Goal: Check status: Check status

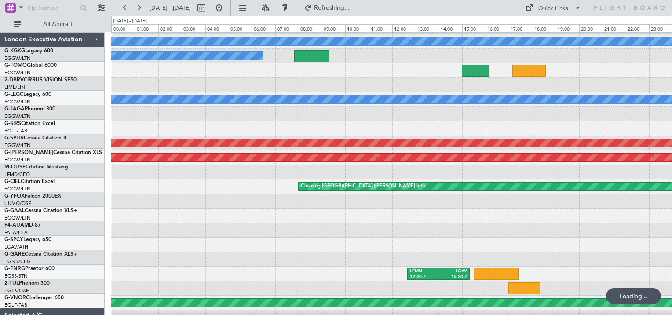
scroll to position [56, 0]
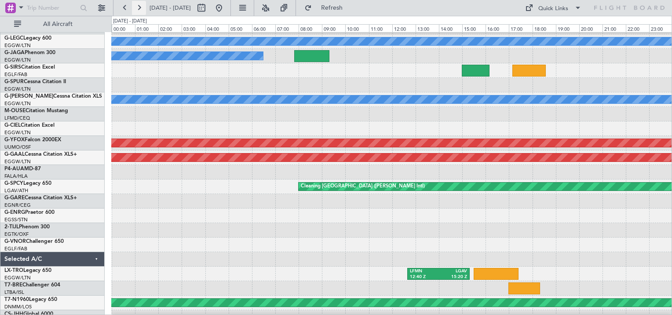
click at [139, 6] on button at bounding box center [139, 8] width 14 height 14
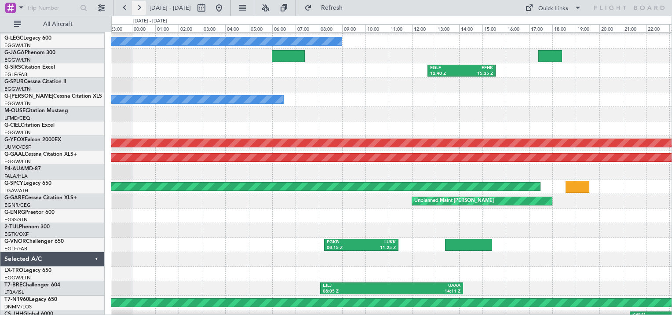
click at [139, 6] on button at bounding box center [139, 8] width 14 height 14
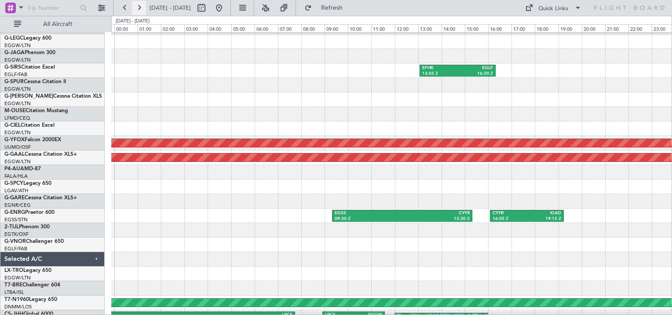
click at [139, 6] on button at bounding box center [139, 8] width 14 height 14
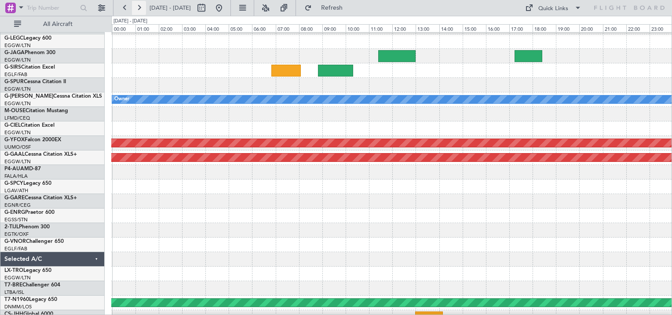
click at [139, 6] on button at bounding box center [139, 8] width 14 height 14
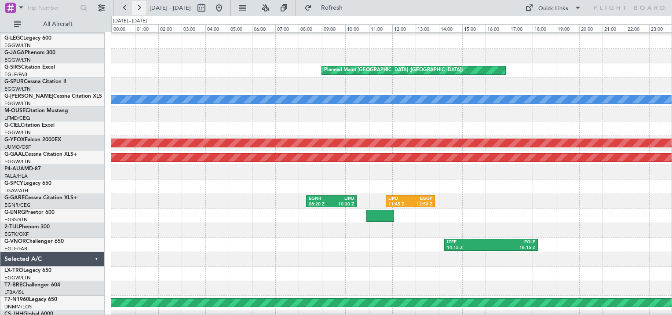
click at [139, 6] on button at bounding box center [139, 8] width 14 height 14
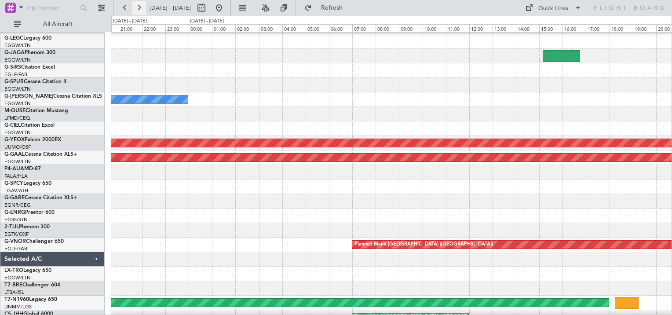
click at [139, 6] on button at bounding box center [139, 8] width 14 height 14
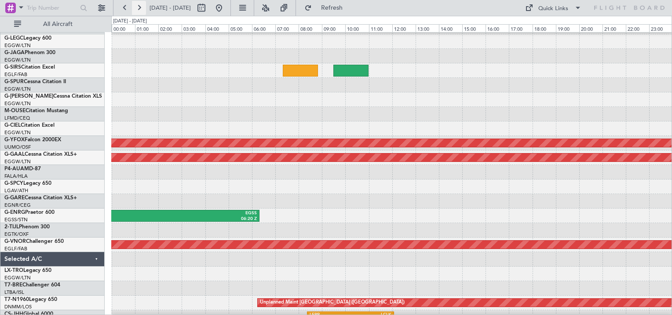
click at [139, 6] on button at bounding box center [139, 8] width 14 height 14
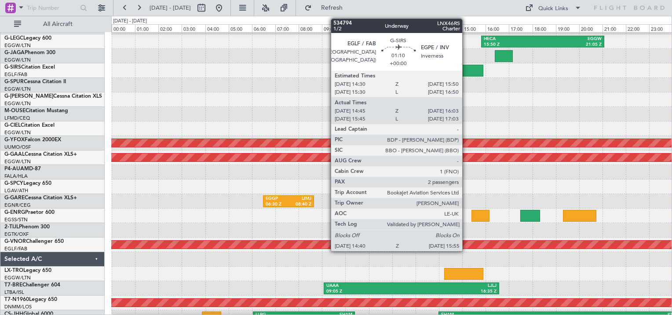
click at [466, 69] on div at bounding box center [468, 71] width 29 height 12
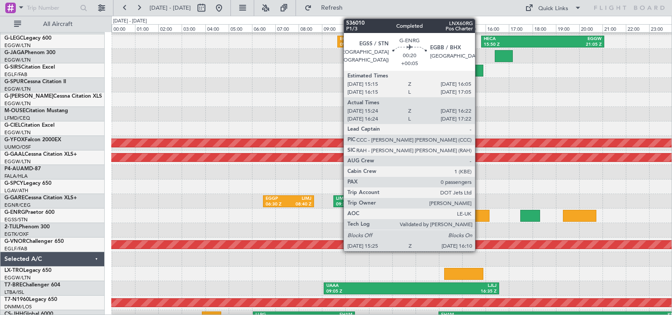
click at [479, 212] on div at bounding box center [480, 216] width 18 height 12
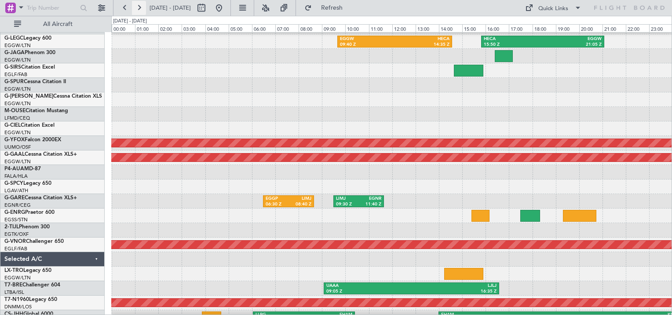
click at [142, 7] on button at bounding box center [139, 8] width 14 height 14
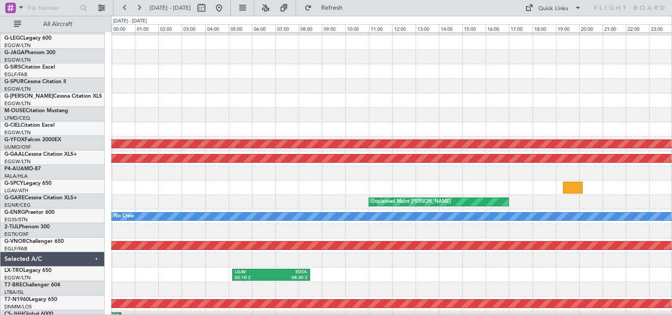
scroll to position [0, 0]
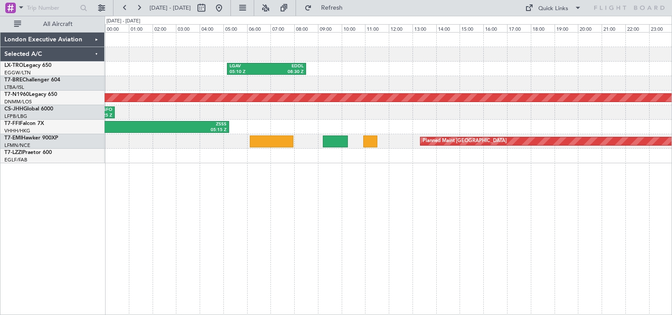
click at [97, 36] on div "London Executive Aviation" at bounding box center [52, 40] width 104 height 15
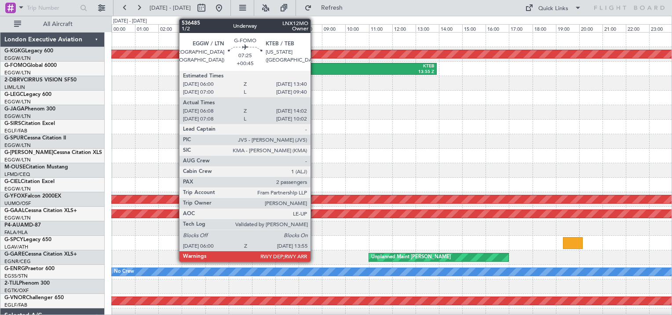
click at [314, 66] on div "EGGW" at bounding box center [299, 66] width 90 height 6
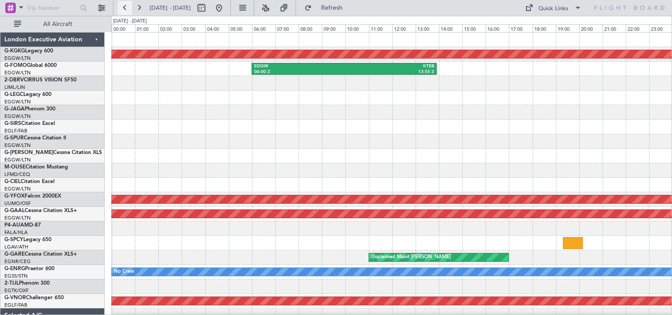
click at [125, 7] on button at bounding box center [125, 8] width 14 height 14
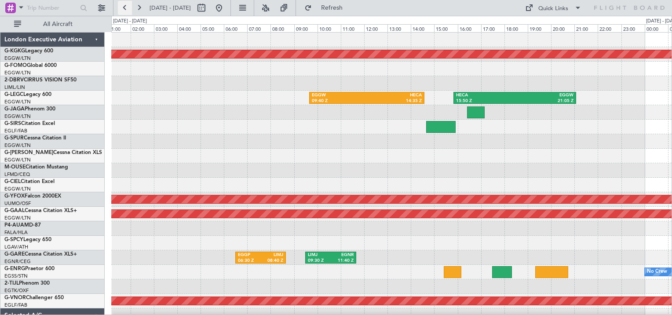
click at [125, 7] on button at bounding box center [125, 8] width 14 height 14
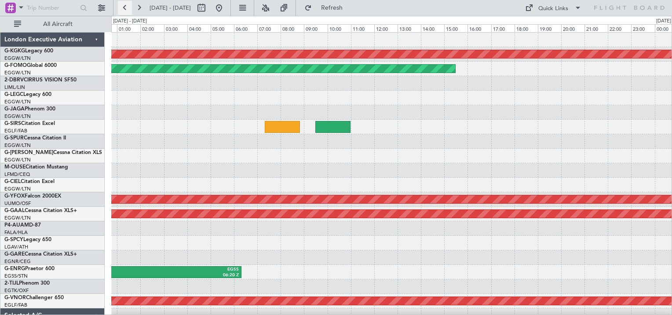
click at [125, 7] on button at bounding box center [125, 8] width 14 height 14
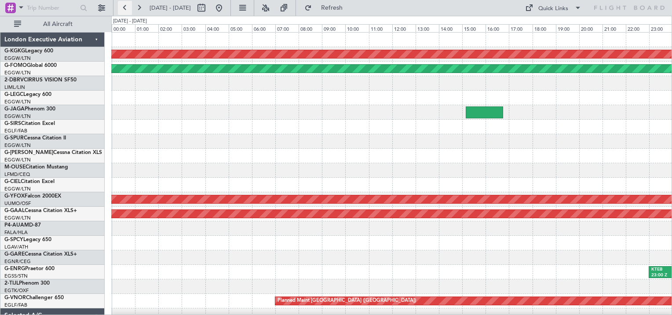
click at [125, 7] on button at bounding box center [125, 8] width 14 height 14
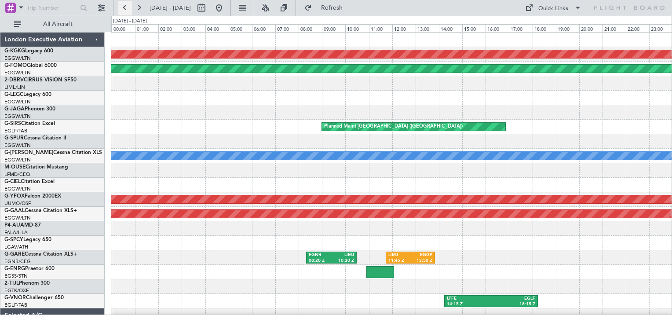
click at [125, 7] on button at bounding box center [125, 8] width 14 height 14
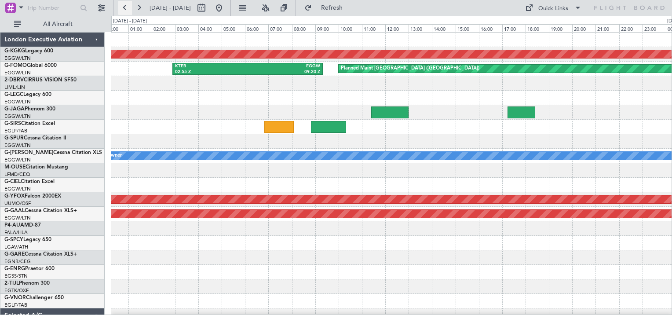
click at [125, 7] on button at bounding box center [125, 8] width 14 height 14
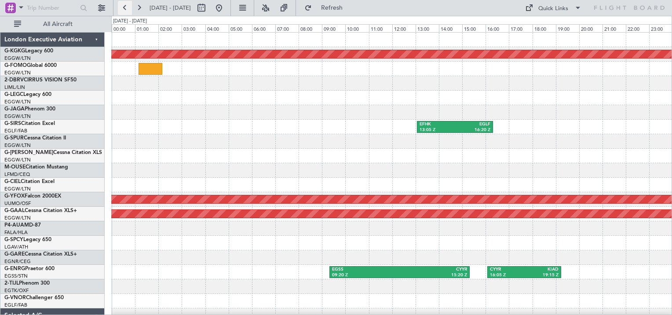
click at [125, 7] on button at bounding box center [125, 8] width 14 height 14
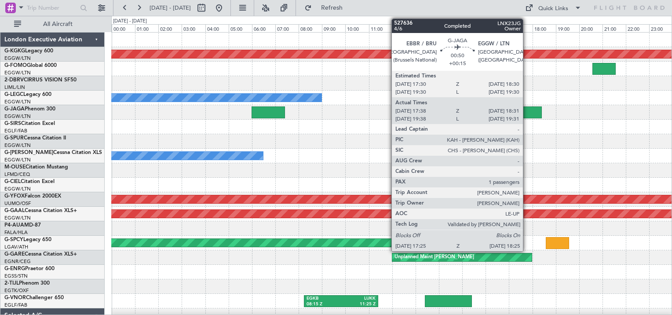
click at [527, 109] on div at bounding box center [530, 112] width 24 height 12
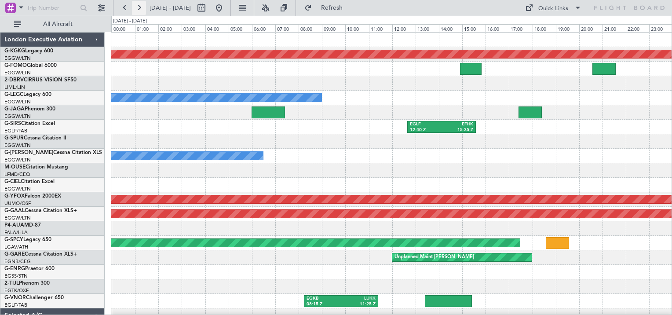
click at [139, 7] on button at bounding box center [139, 8] width 14 height 14
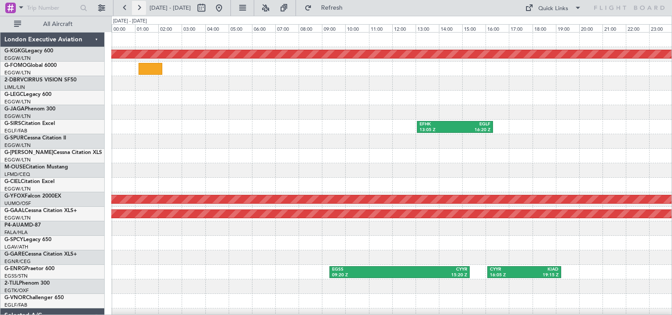
click at [139, 7] on button at bounding box center [139, 8] width 14 height 14
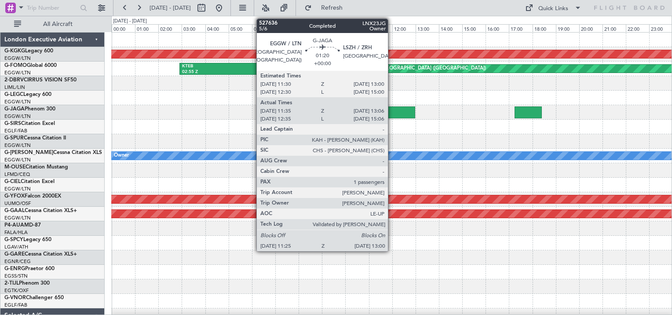
click at [392, 109] on div at bounding box center [396, 112] width 37 height 12
